Goal: Entertainment & Leisure: Consume media (video, audio)

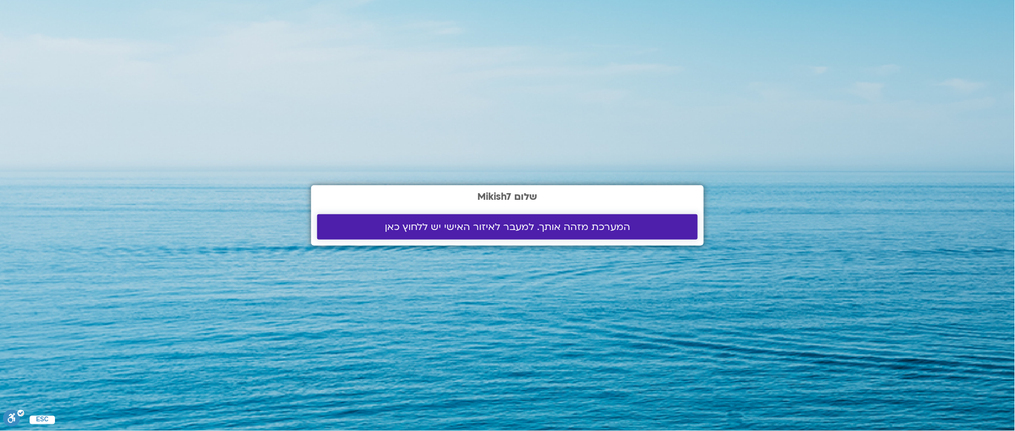
click at [617, 231] on span "המערכת מזהה אותך. למעבר לאיזור האישי יש ללחוץ כאן" at bounding box center [507, 227] width 245 height 11
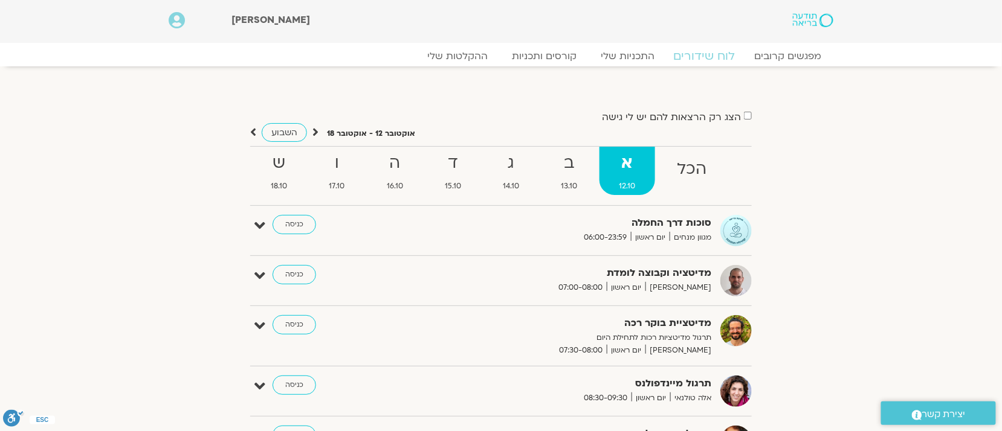
click at [692, 56] on link "לוח שידורים" at bounding box center [704, 56] width 91 height 15
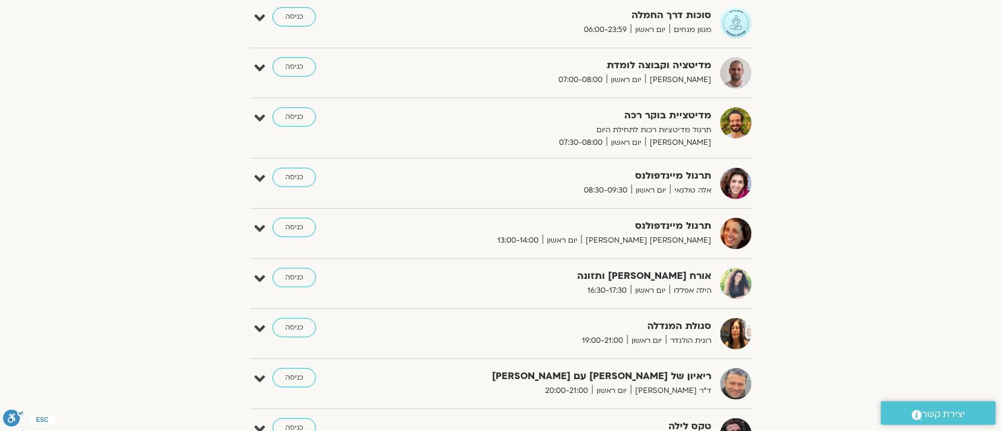
scroll to position [182, 0]
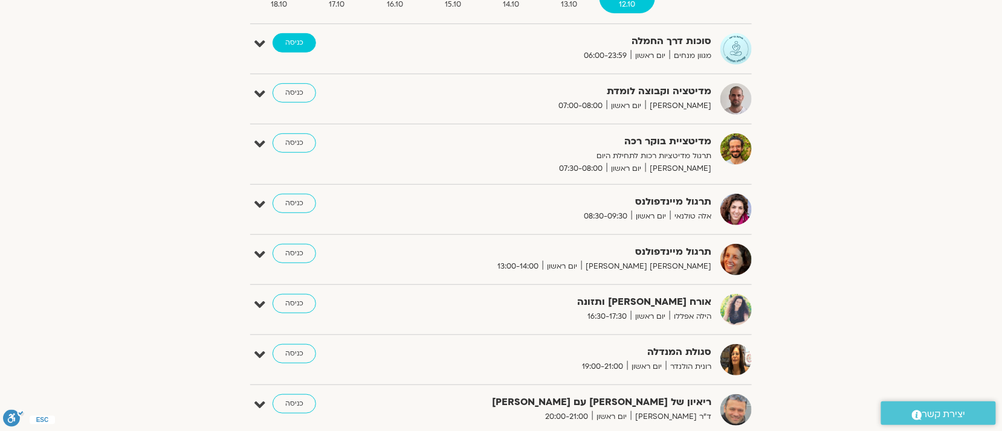
click at [287, 42] on link "כניסה" at bounding box center [295, 42] width 44 height 19
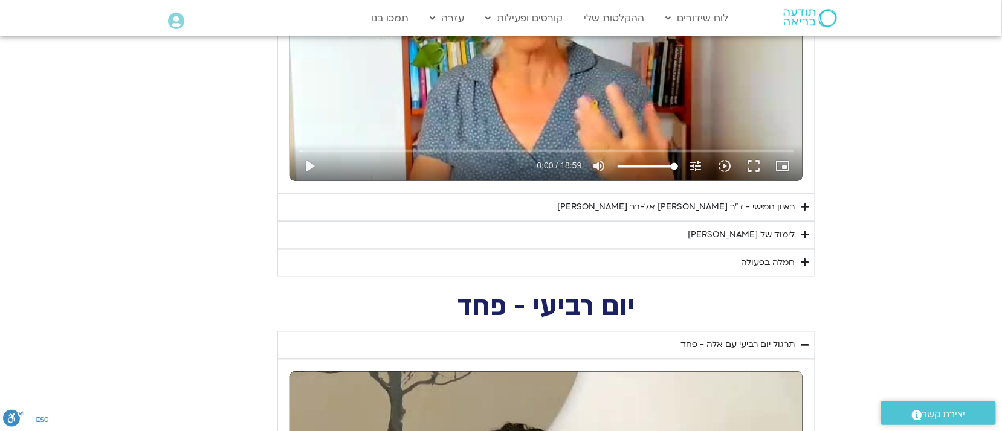
scroll to position [722, 0]
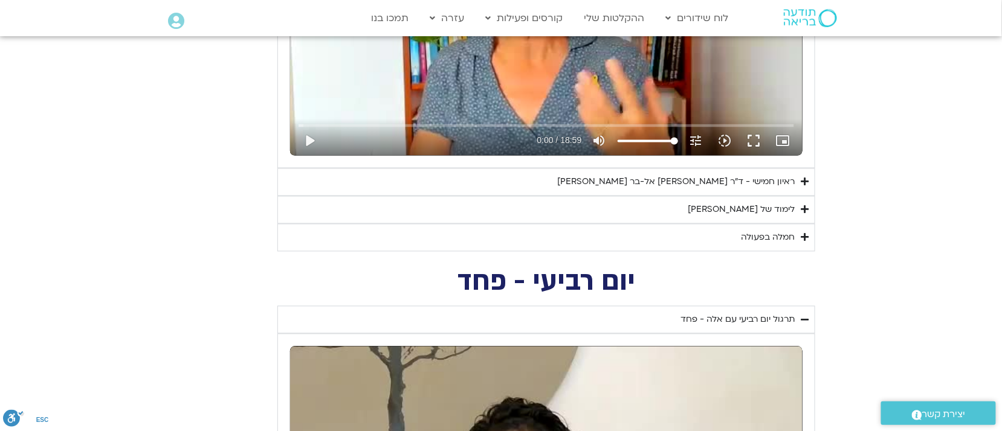
click at [758, 242] on div "חמלה בפעולה" at bounding box center [768, 238] width 54 height 15
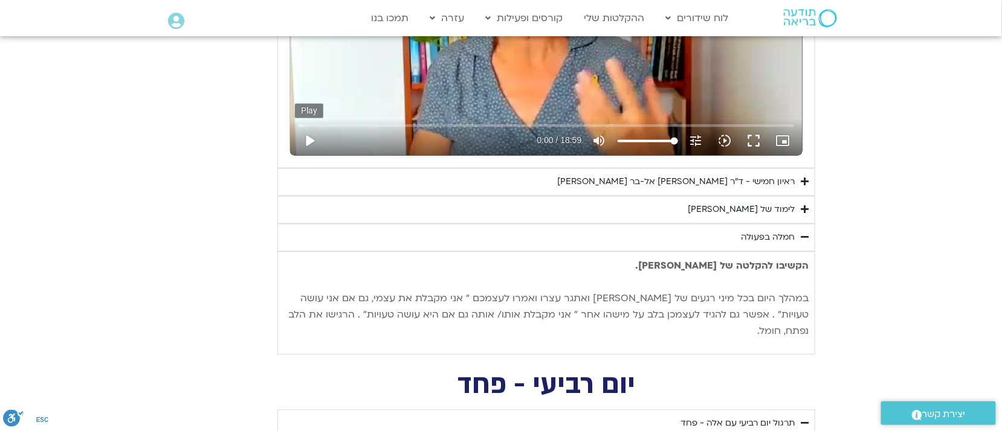
click at [309, 143] on button "play_arrow" at bounding box center [309, 141] width 29 height 29
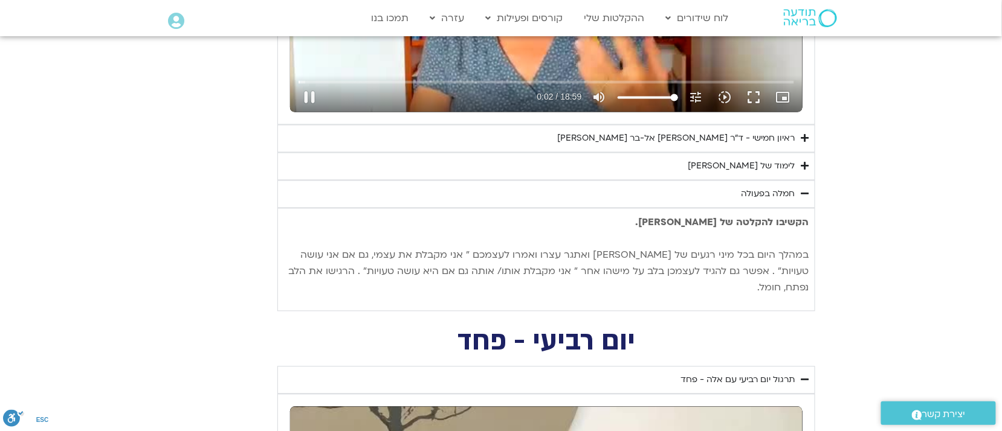
scroll to position [767, 0]
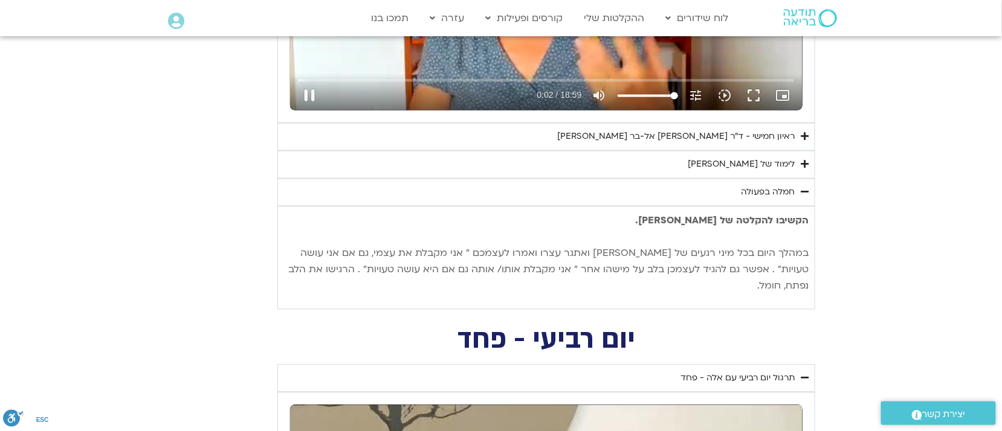
type input "2.582104"
drag, startPoint x: 384, startPoint y: 110, endPoint x: 497, endPoint y: 71, distance: 118.9
click at [375, 151] on div "תרגול יום חמישי עם סנדיה - אשמה נא להזין כתובת אימייל כדי לצפות בסרטון. אני מאש…" at bounding box center [546, 46] width 538 height 528
drag, startPoint x: 809, startPoint y: 106, endPoint x: 801, endPoint y: 132, distance: 26.4
click at [801, 132] on div "תרגול יום חמישי עם סנדיה - אשמה נא להזין כתובת אימייל כדי לצפות בסרטון. אני מאש…" at bounding box center [546, 46] width 538 height 528
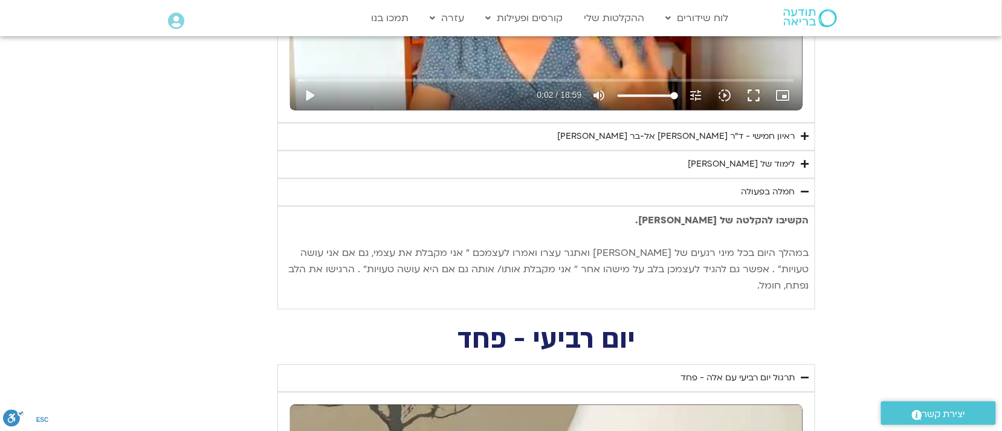
drag, startPoint x: 807, startPoint y: 101, endPoint x: 166, endPoint y: 279, distance: 664.9
click at [166, 279] on section "יום חמישי - אשמה תרגול יום חמישי עם סנדיה - אשמה נא להזין כתובת אימייל כדי לצפו…" at bounding box center [501, 27] width 1002 height 565
